Goal: Information Seeking & Learning: Check status

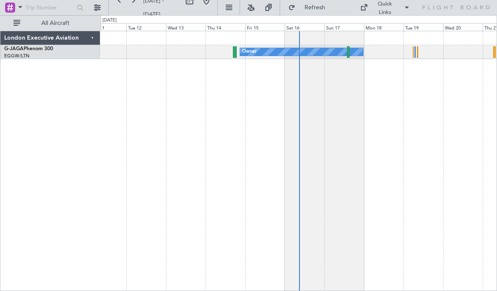
click at [44, 194] on div "London Executive Aviation G-JAGA Phenom 300 EGGW/LTN [GEOGRAPHIC_DATA] ([GEOGRA…" at bounding box center [50, 161] width 100 height 260
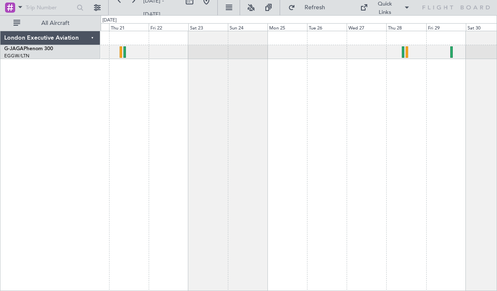
click at [128, 54] on div at bounding box center [299, 52] width 396 height 14
click at [126, 56] on div at bounding box center [124, 51] width 3 height 11
click at [453, 56] on div at bounding box center [451, 51] width 3 height 11
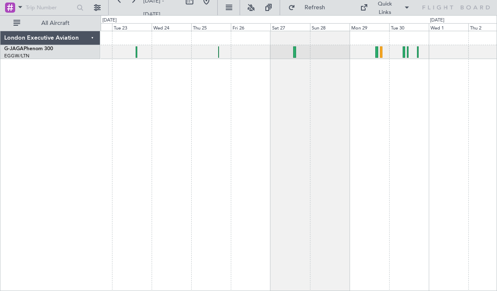
click at [256, 183] on div at bounding box center [299, 161] width 397 height 260
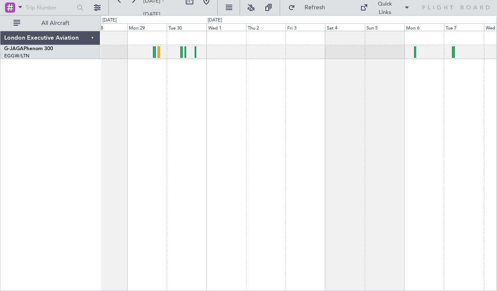
click at [196, 56] on div at bounding box center [299, 52] width 396 height 14
click at [198, 52] on div at bounding box center [299, 52] width 396 height 14
click at [196, 59] on div at bounding box center [299, 52] width 396 height 14
click at [195, 51] on div at bounding box center [196, 51] width 2 height 11
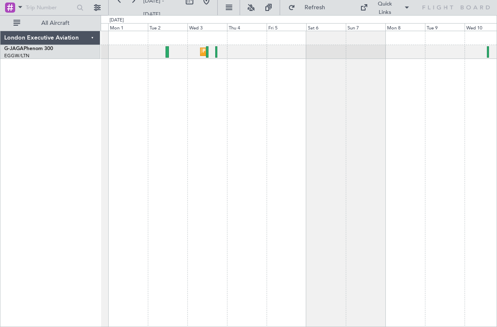
click at [220, 53] on div "Planned Maint [GEOGRAPHIC_DATA] ([GEOGRAPHIC_DATA])" at bounding box center [299, 52] width 396 height 14
click at [218, 56] on div "Planned Maint [GEOGRAPHIC_DATA] ([GEOGRAPHIC_DATA])" at bounding box center [299, 52] width 396 height 14
click at [218, 53] on div "Planned Maint [GEOGRAPHIC_DATA] ([GEOGRAPHIC_DATA])" at bounding box center [299, 52] width 396 height 14
click at [221, 53] on div "Planned Maint [GEOGRAPHIC_DATA] ([GEOGRAPHIC_DATA])" at bounding box center [299, 52] width 396 height 14
click at [218, 52] on div "Planned Maint [GEOGRAPHIC_DATA] ([GEOGRAPHIC_DATA])" at bounding box center [299, 52] width 396 height 14
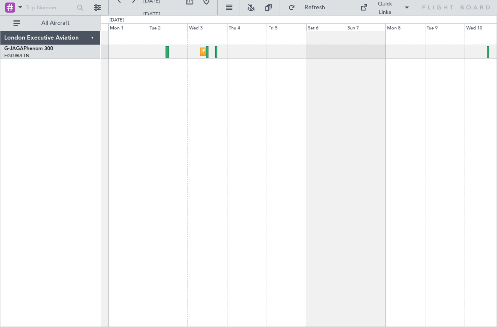
click at [218, 56] on div "Planned Maint [GEOGRAPHIC_DATA] ([GEOGRAPHIC_DATA])" at bounding box center [299, 52] width 396 height 14
click at [217, 54] on div at bounding box center [216, 51] width 2 height 11
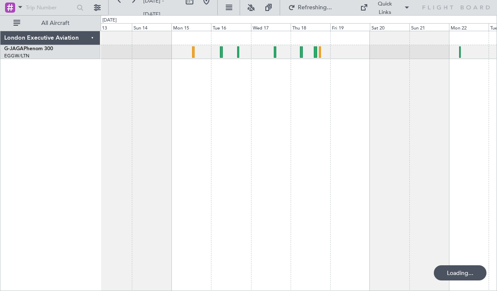
click at [220, 54] on div at bounding box center [221, 51] width 3 height 11
click at [241, 52] on div at bounding box center [299, 52] width 396 height 14
click at [240, 57] on div at bounding box center [299, 52] width 396 height 14
click at [241, 54] on div at bounding box center [299, 52] width 396 height 14
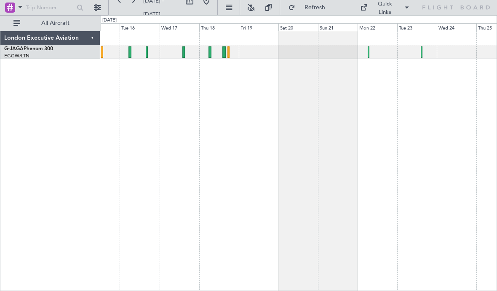
click at [368, 52] on div at bounding box center [369, 51] width 2 height 11
click at [423, 56] on div at bounding box center [422, 51] width 2 height 11
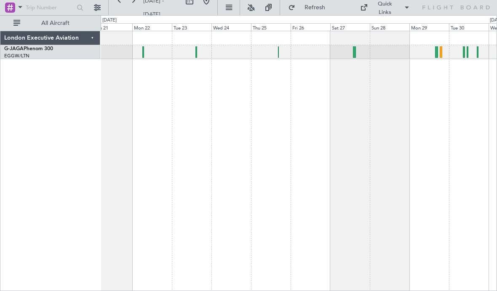
click at [282, 54] on div at bounding box center [299, 52] width 396 height 14
click at [280, 55] on div at bounding box center [299, 52] width 396 height 14
click at [281, 55] on div at bounding box center [299, 52] width 396 height 14
click at [279, 54] on div at bounding box center [299, 52] width 396 height 14
click at [280, 53] on div at bounding box center [299, 52] width 396 height 14
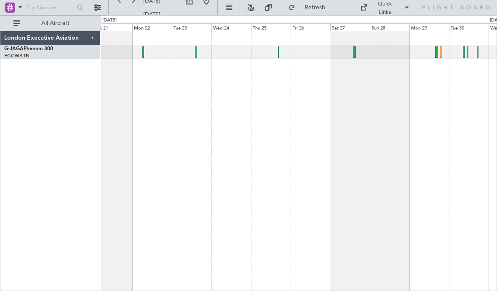
click at [282, 54] on div at bounding box center [299, 52] width 396 height 14
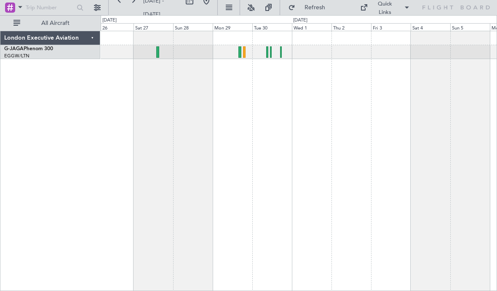
click at [268, 55] on div at bounding box center [267, 51] width 3 height 11
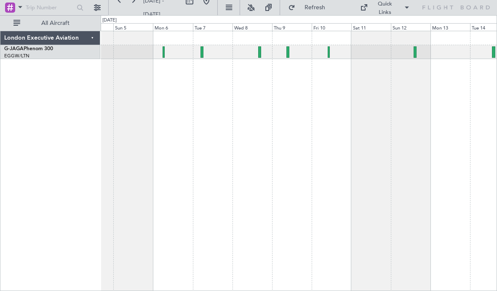
click at [166, 54] on div at bounding box center [299, 52] width 396 height 14
click at [164, 51] on div at bounding box center [164, 51] width 2 height 11
click at [329, 54] on div at bounding box center [329, 51] width 2 height 11
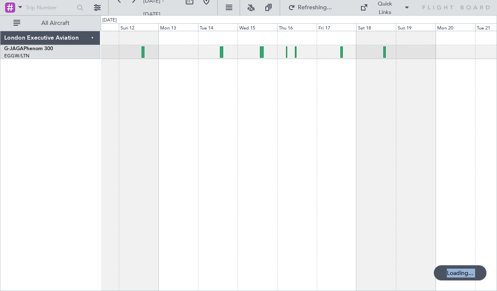
click at [224, 52] on div at bounding box center [299, 52] width 396 height 14
click at [224, 54] on div at bounding box center [299, 52] width 396 height 14
click at [223, 55] on div at bounding box center [221, 51] width 3 height 11
click at [342, 54] on div at bounding box center [342, 51] width 3 height 11
click at [385, 52] on div at bounding box center [384, 51] width 3 height 11
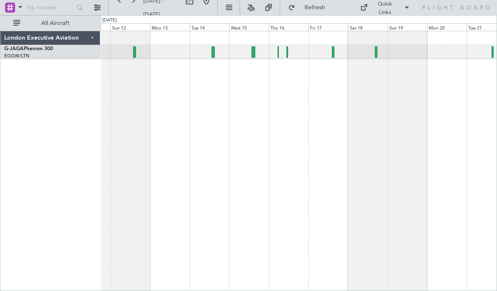
click at [315, 62] on div at bounding box center [299, 161] width 397 height 260
click at [281, 53] on div at bounding box center [299, 52] width 396 height 14
click at [278, 55] on div at bounding box center [278, 51] width 1 height 11
click at [253, 54] on div at bounding box center [254, 51] width 4 height 11
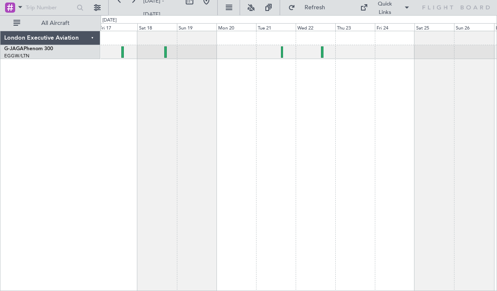
click at [286, 53] on div at bounding box center [299, 52] width 396 height 14
click at [283, 54] on div at bounding box center [282, 51] width 3 height 11
